Goal: Transaction & Acquisition: Book appointment/travel/reservation

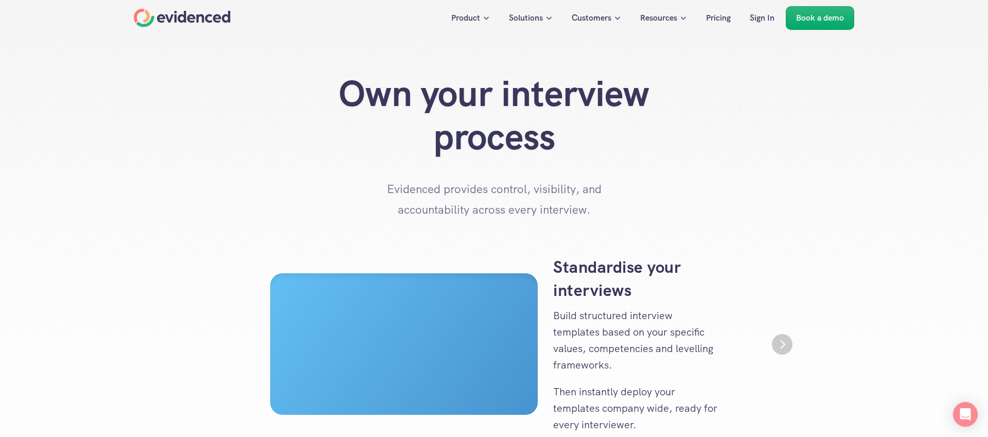
click at [207, 21] on div "Home" at bounding box center [182, 18] width 97 height 19
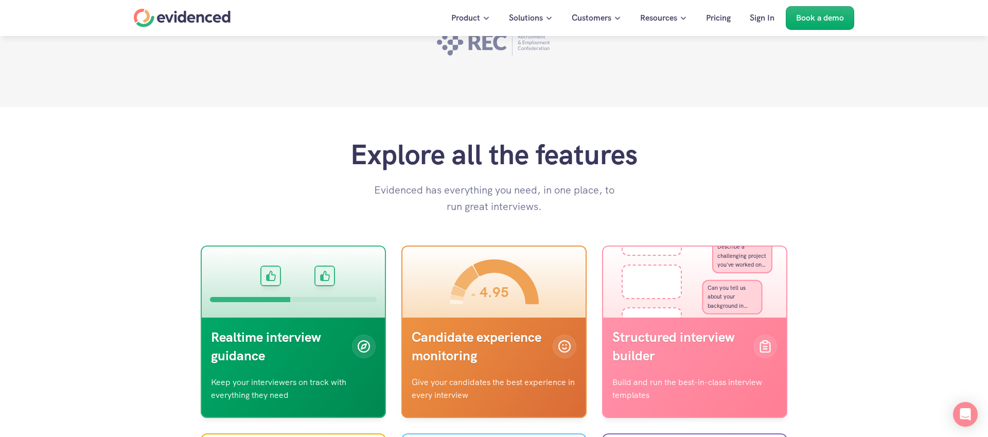
scroll to position [3032, 0]
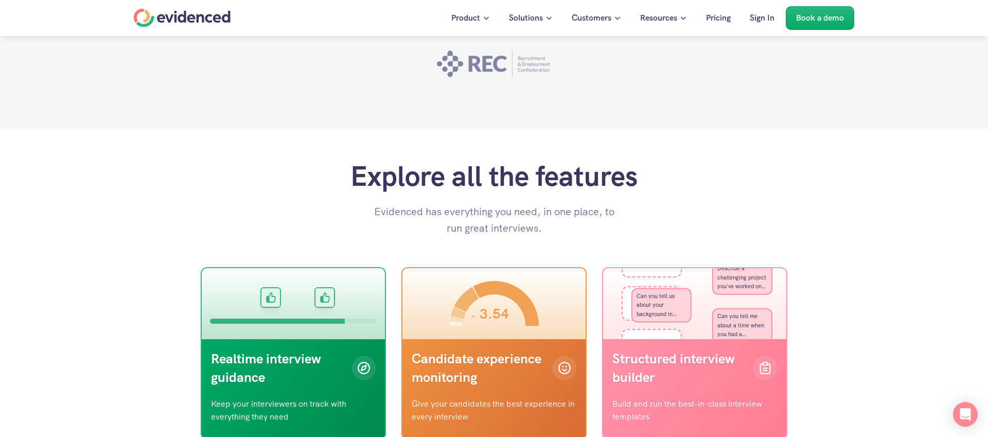
drag, startPoint x: 343, startPoint y: 140, endPoint x: 624, endPoint y: 228, distance: 294.3
copy h2 "85% of HR decision-makers admit their organisation has made a bad hire…which ca…"
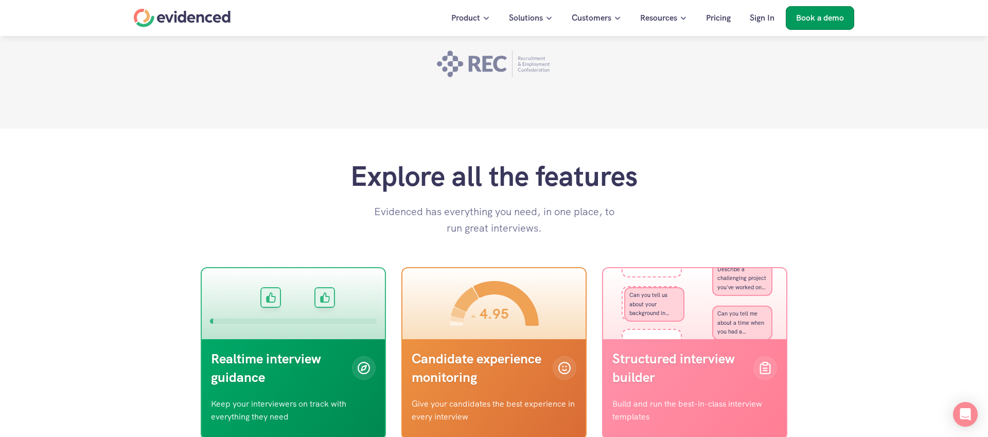
click at [811, 22] on p "Book a demo" at bounding box center [820, 17] width 48 height 13
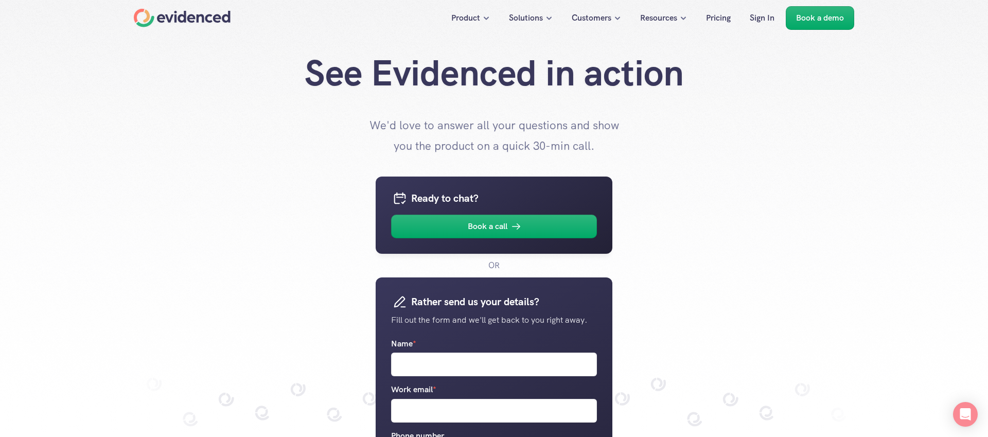
click at [273, 166] on div "Ready to chat? Book a call OR Rather send us your details? Fill out the form an…" at bounding box center [494, 380] width 720 height 449
